Goal: Information Seeking & Learning: Learn about a topic

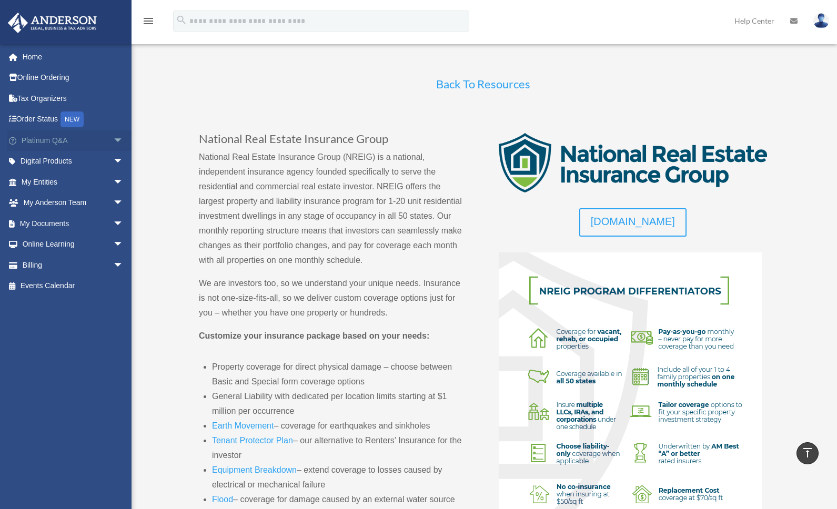
scroll to position [526, 0]
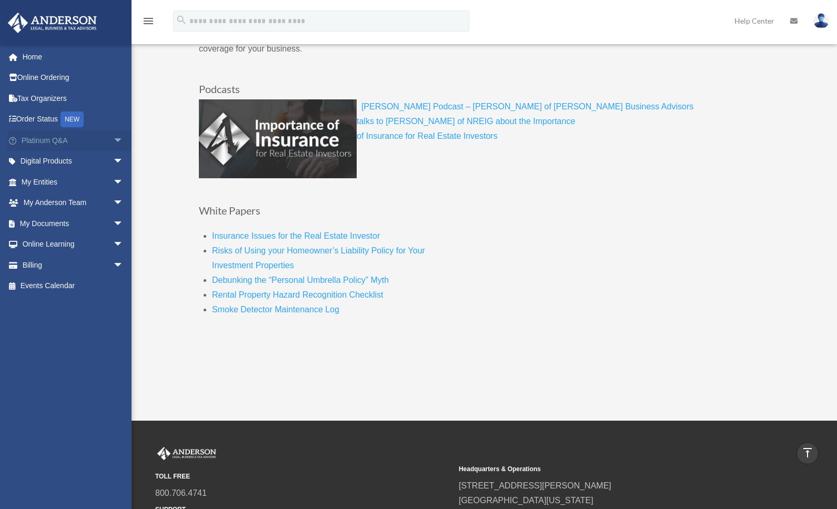
click at [113, 141] on span "arrow_drop_down" at bounding box center [123, 141] width 21 height 22
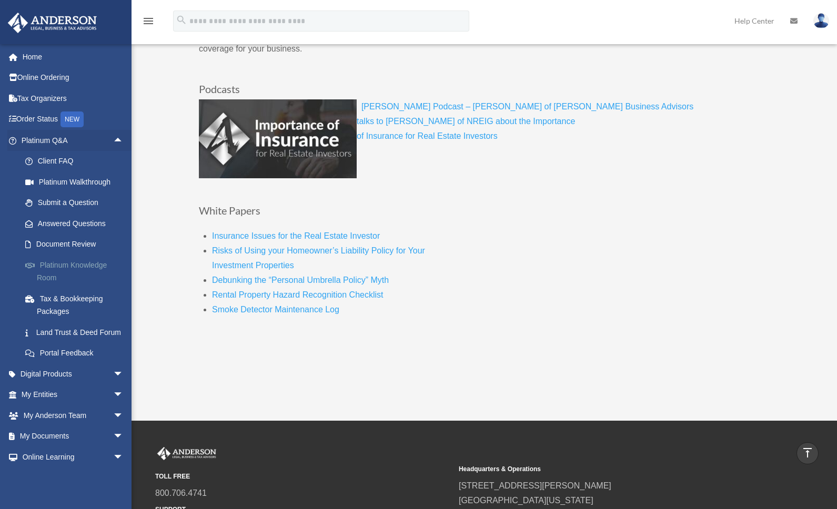
click at [88, 264] on link "Platinum Knowledge Room" at bounding box center [77, 272] width 125 height 34
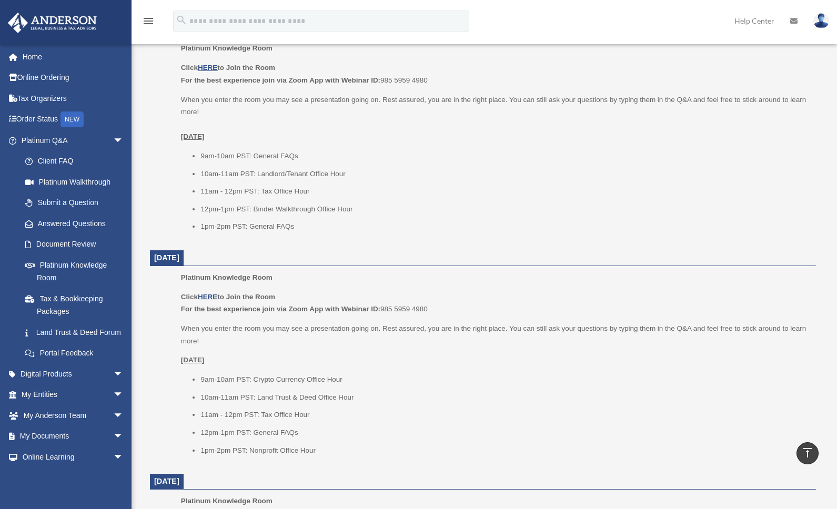
scroll to position [421, 0]
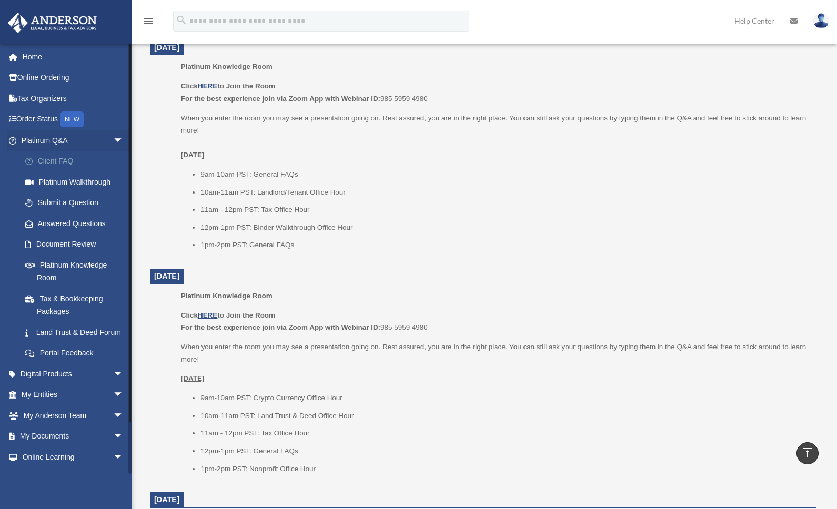
click at [64, 167] on link "Client FAQ" at bounding box center [77, 161] width 125 height 21
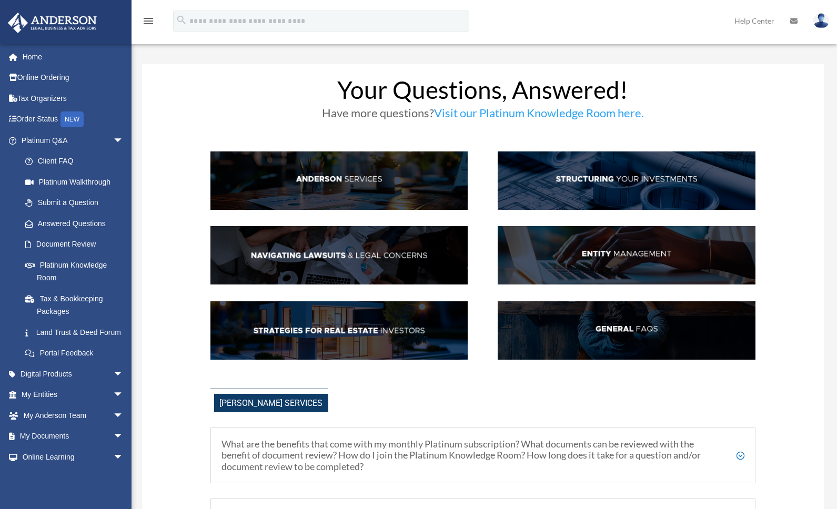
scroll to position [158, 0]
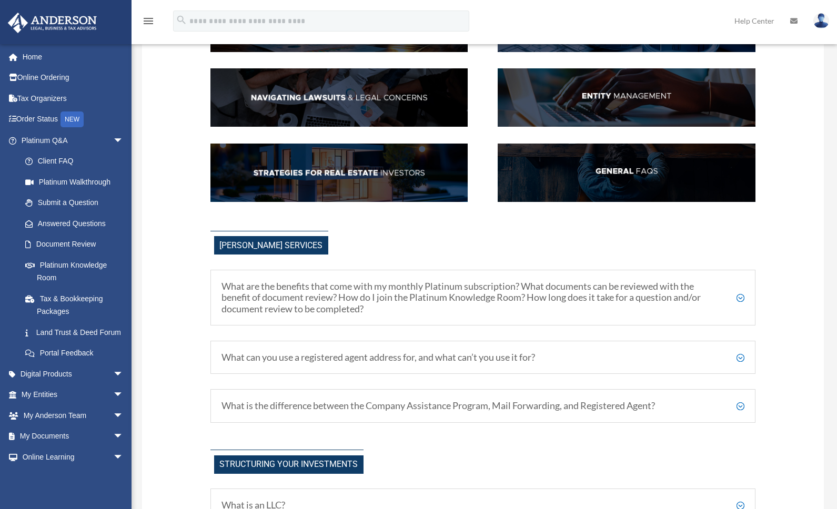
click at [744, 405] on h5 "What is the difference between the Company Assistance Program, Mail Forwarding,…" at bounding box center [484, 407] width 524 height 12
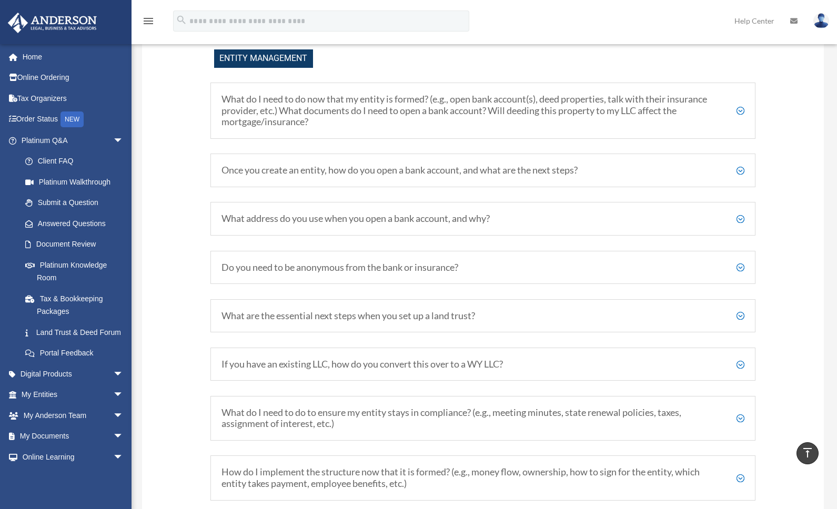
scroll to position [1474, 0]
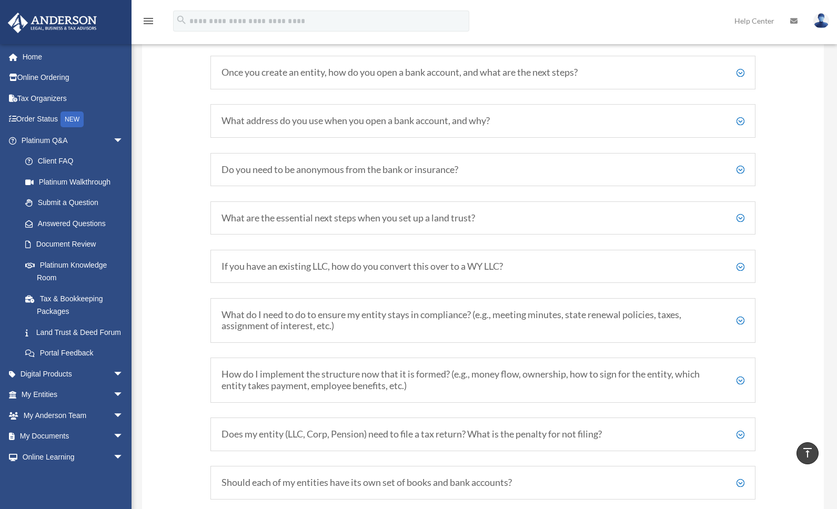
click at [741, 384] on h5 "How do I implement the structure now that it is formed? (e.g., money flow, owne…" at bounding box center [484, 380] width 524 height 23
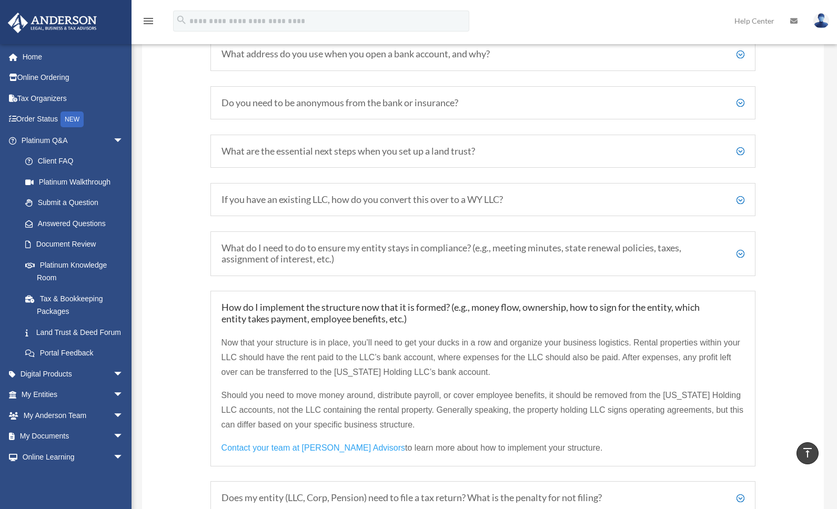
scroll to position [1632, 0]
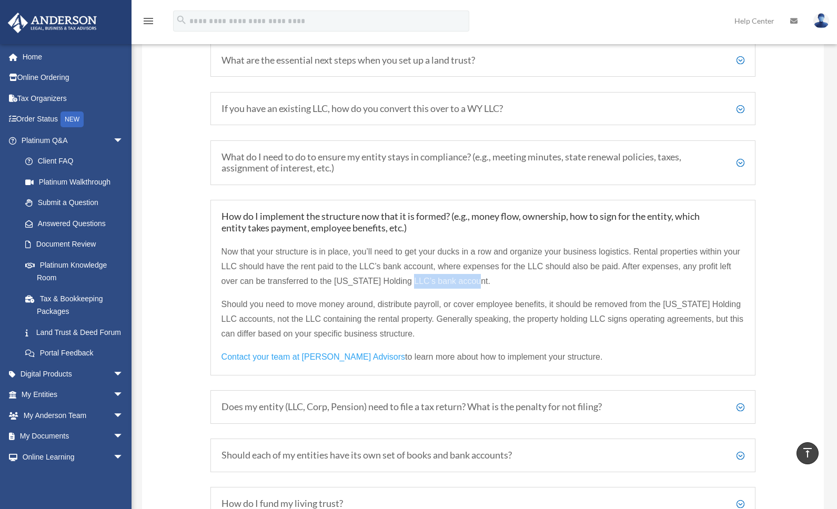
drag, startPoint x: 418, startPoint y: 281, endPoint x: 479, endPoint y: 281, distance: 60.5
click at [479, 281] on span "Now that your structure is in place, you’ll need to get your ducks in a row and…" at bounding box center [481, 266] width 519 height 38
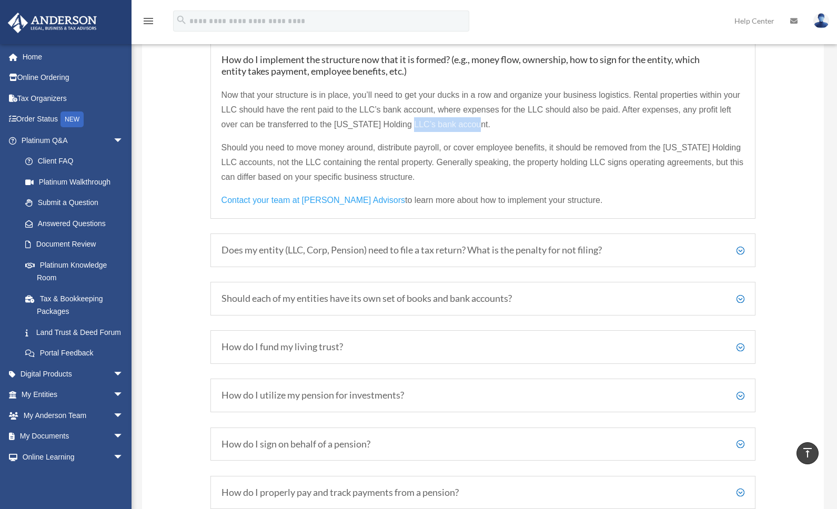
scroll to position [1790, 0]
click at [744, 297] on h5 "Should each of my entities have its own set of books and bank accounts?" at bounding box center [484, 298] width 524 height 12
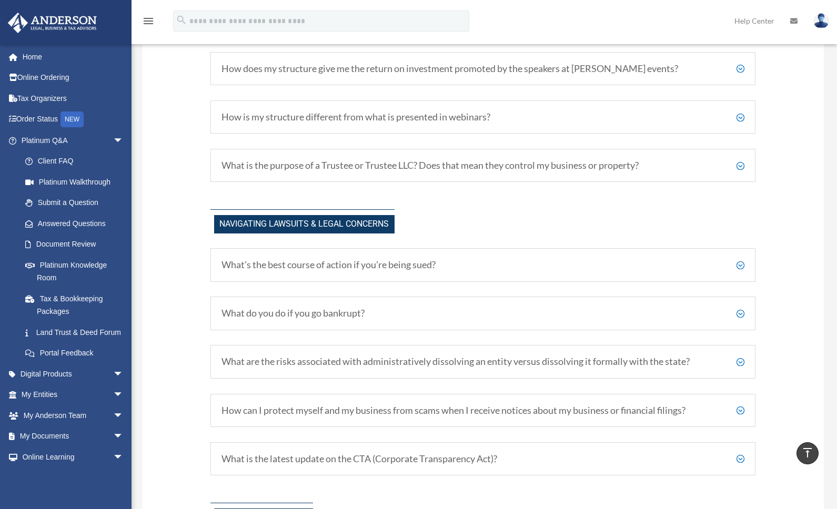
scroll to position [1000, 0]
